Goal: Contribute content: Add original content to the website for others to see

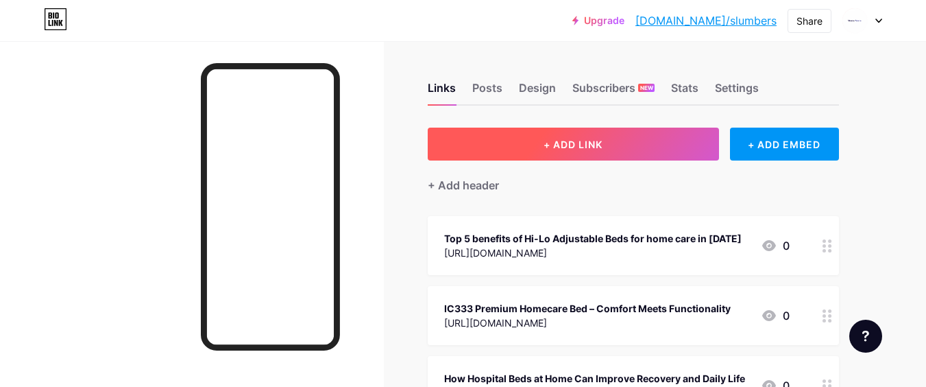
click at [549, 147] on span "+ ADD LINK" at bounding box center [573, 144] width 59 height 12
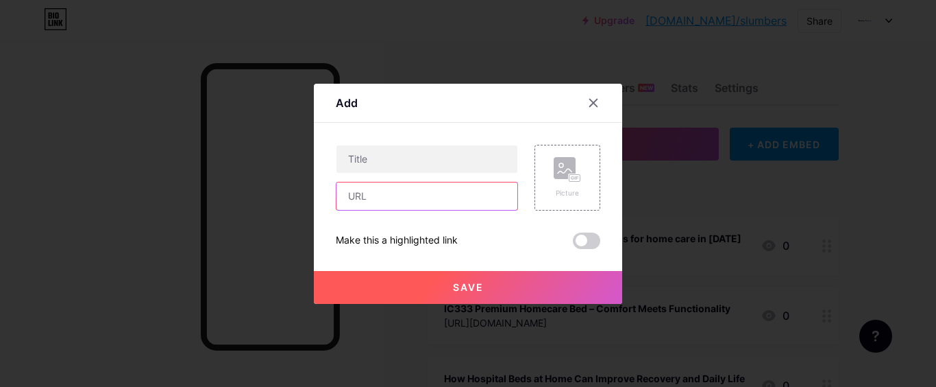
click at [432, 192] on input "text" at bounding box center [427, 195] width 181 height 27
paste input "[URL][DOMAIN_NAME]"
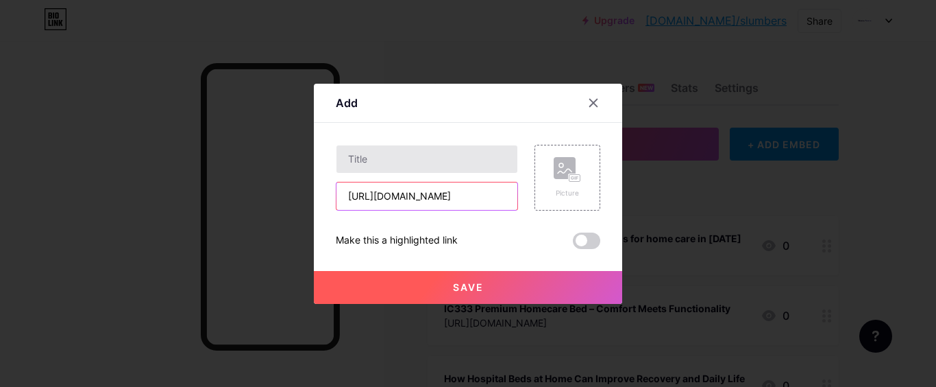
scroll to position [0, 287]
type input "[URL][DOMAIN_NAME]"
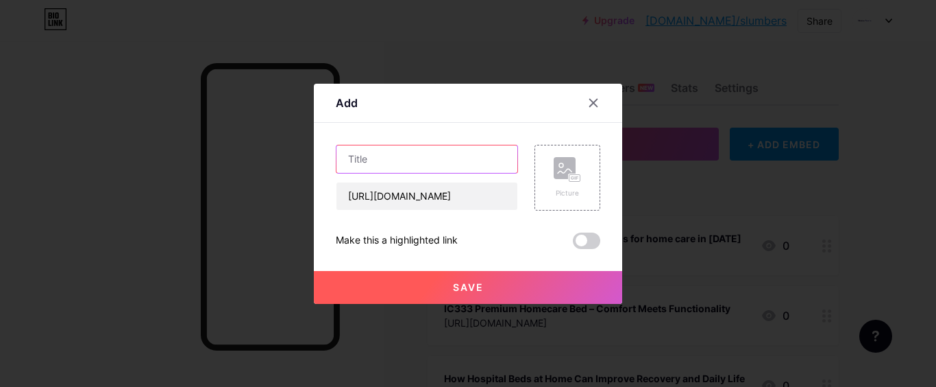
click at [411, 161] on input "text" at bounding box center [427, 158] width 181 height 27
paste input "A Complete Guide to Choosing Hospital Beds for Home Use"
type input "A Complete Guide to Choosing Hospital Beds for Home Use"
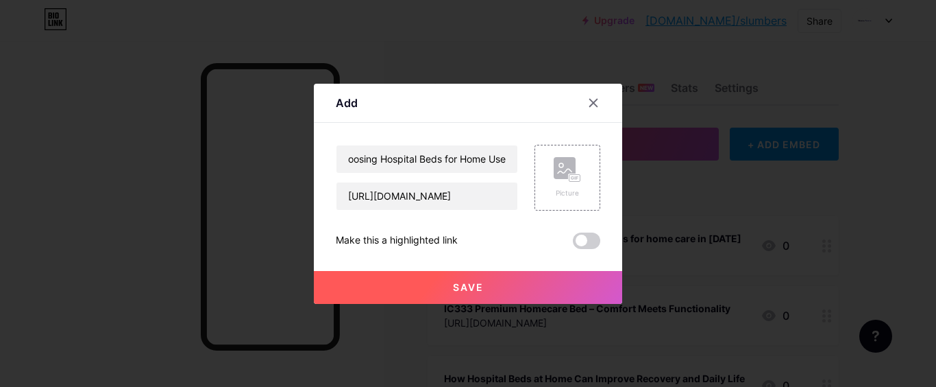
click at [478, 293] on button "Save" at bounding box center [468, 287] width 308 height 33
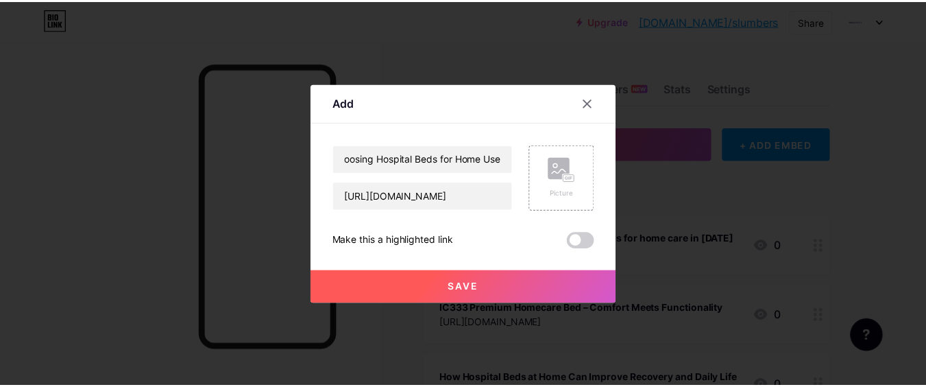
scroll to position [0, 0]
